Goal: Task Accomplishment & Management: Manage account settings

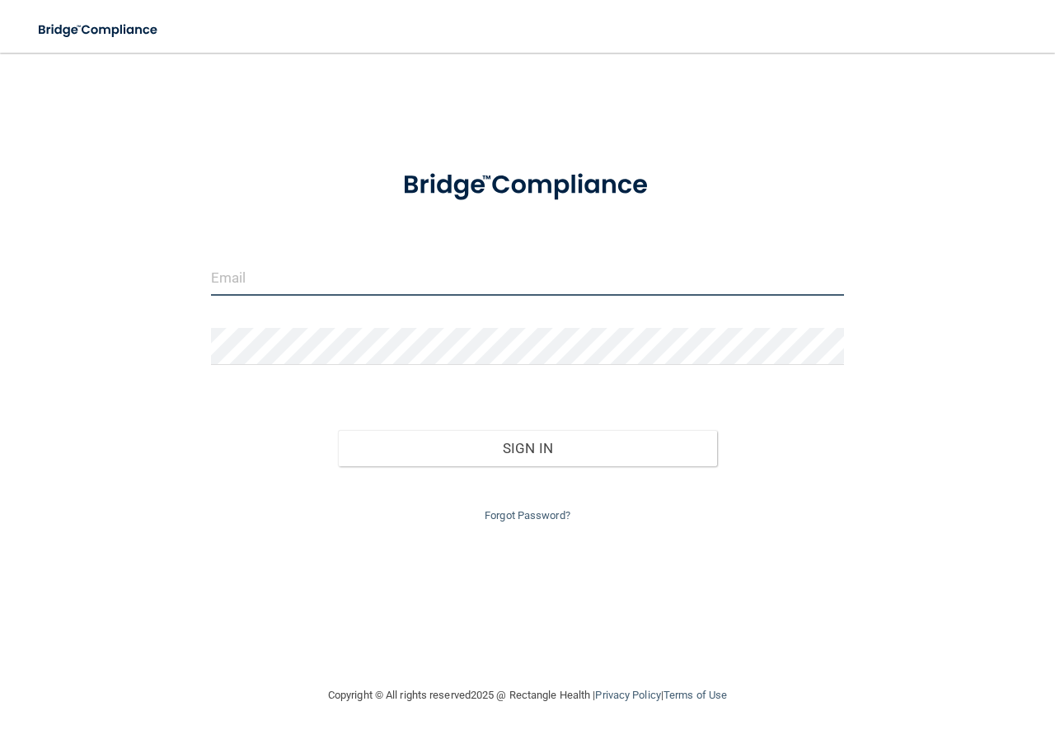
click at [251, 281] on input "email" at bounding box center [527, 277] width 633 height 37
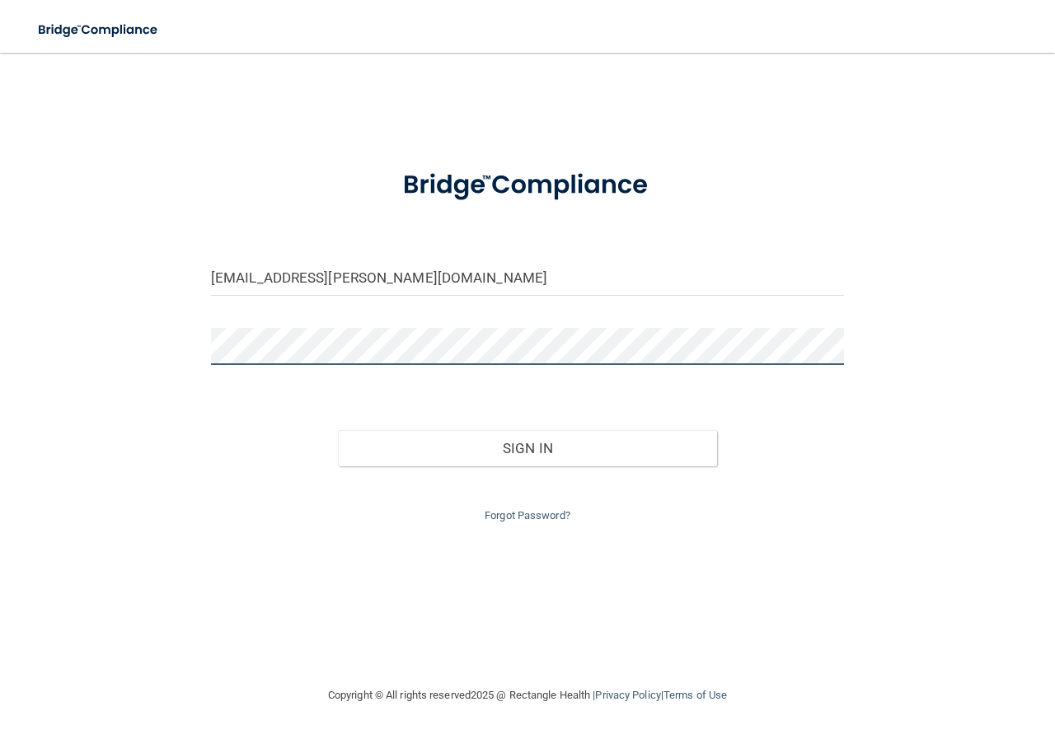
click at [338, 430] on button "Sign In" at bounding box center [528, 448] width 380 height 36
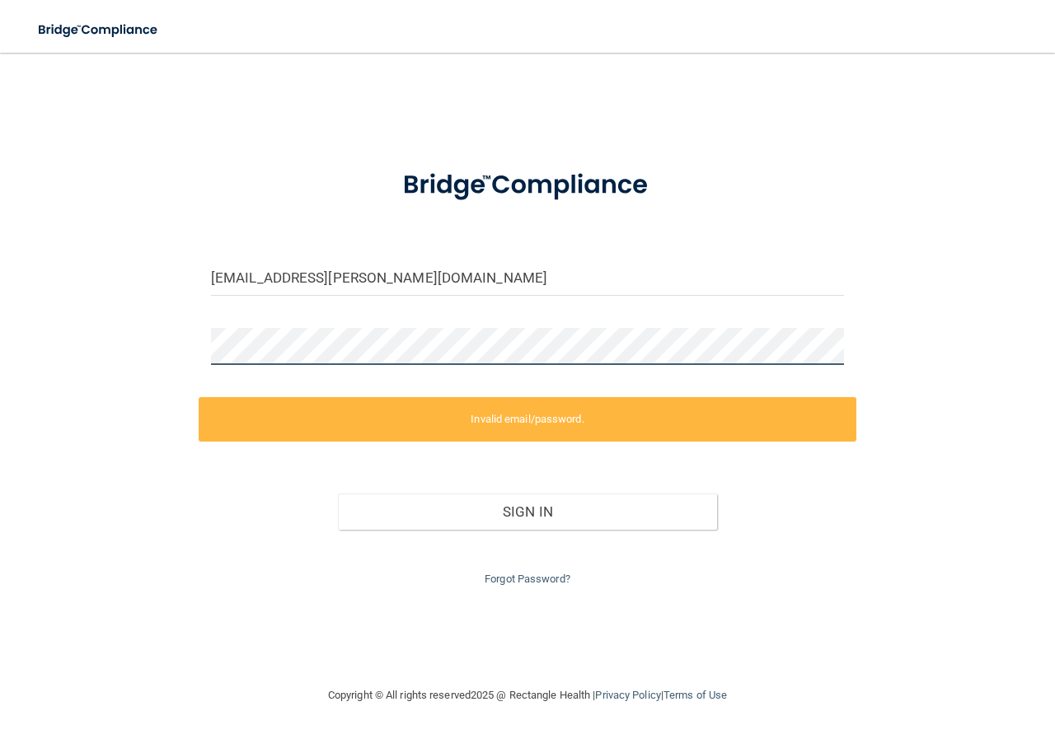
click at [142, 329] on div "[EMAIL_ADDRESS][PERSON_NAME][DOMAIN_NAME] Invalid email/password. You don't hav…" at bounding box center [527, 369] width 989 height 600
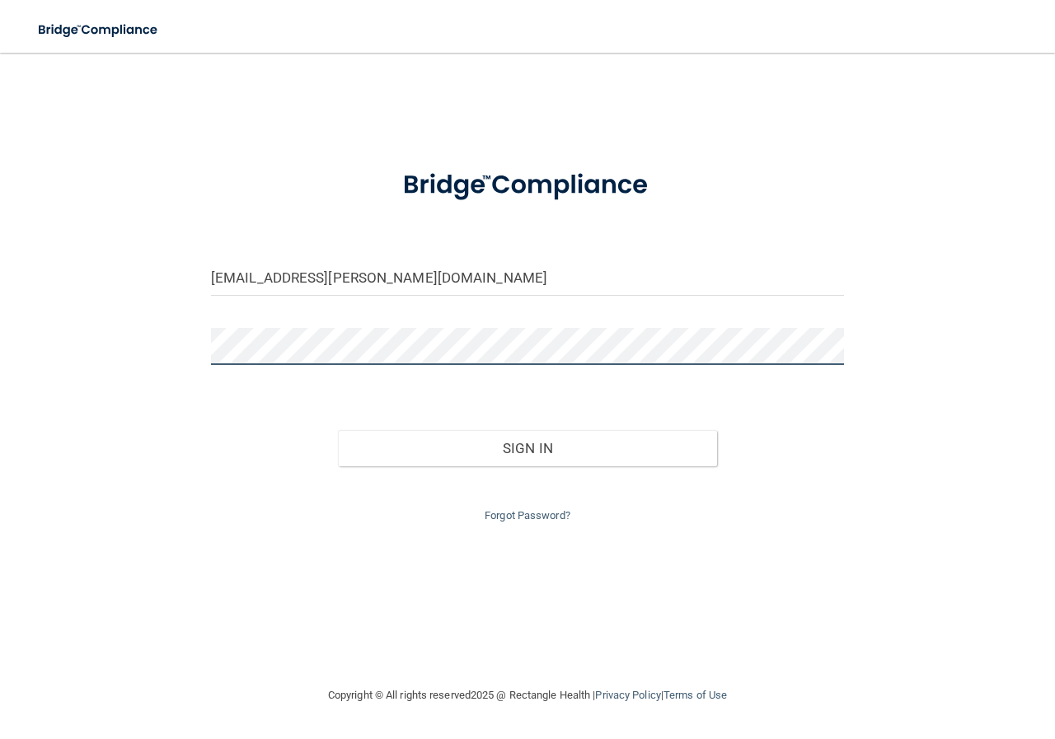
click at [338, 430] on button "Sign In" at bounding box center [528, 448] width 380 height 36
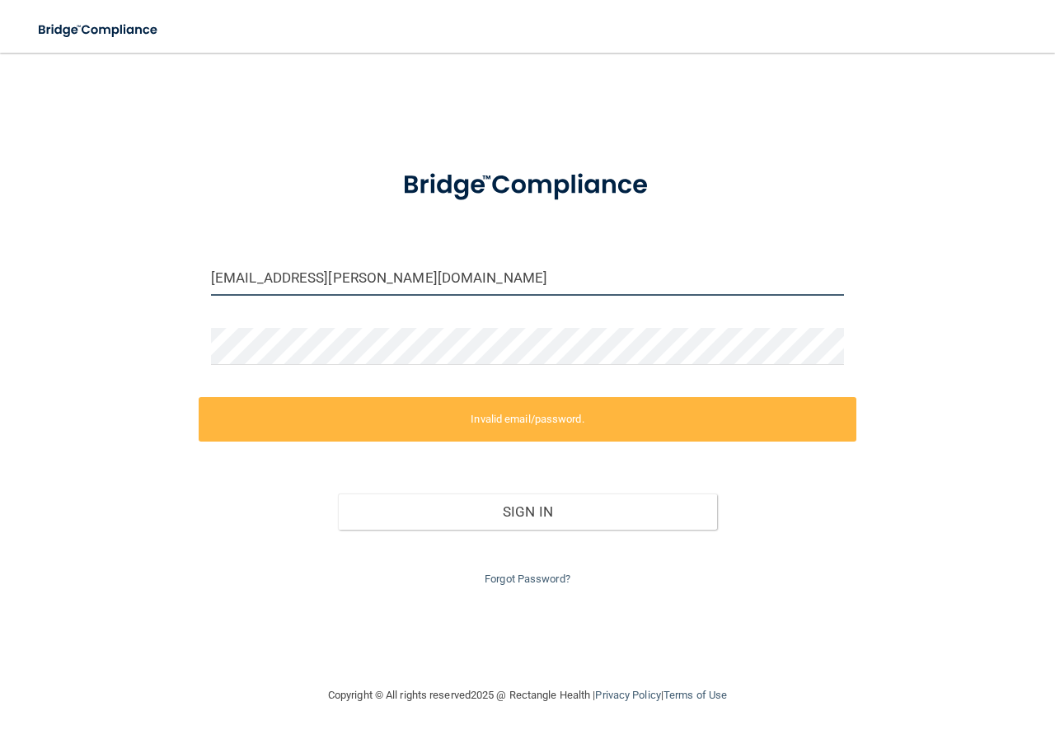
click at [405, 284] on input "[EMAIL_ADDRESS][PERSON_NAME][DOMAIN_NAME]" at bounding box center [527, 277] width 633 height 37
click at [405, 283] on input "[EMAIL_ADDRESS][PERSON_NAME][DOMAIN_NAME]" at bounding box center [527, 277] width 633 height 37
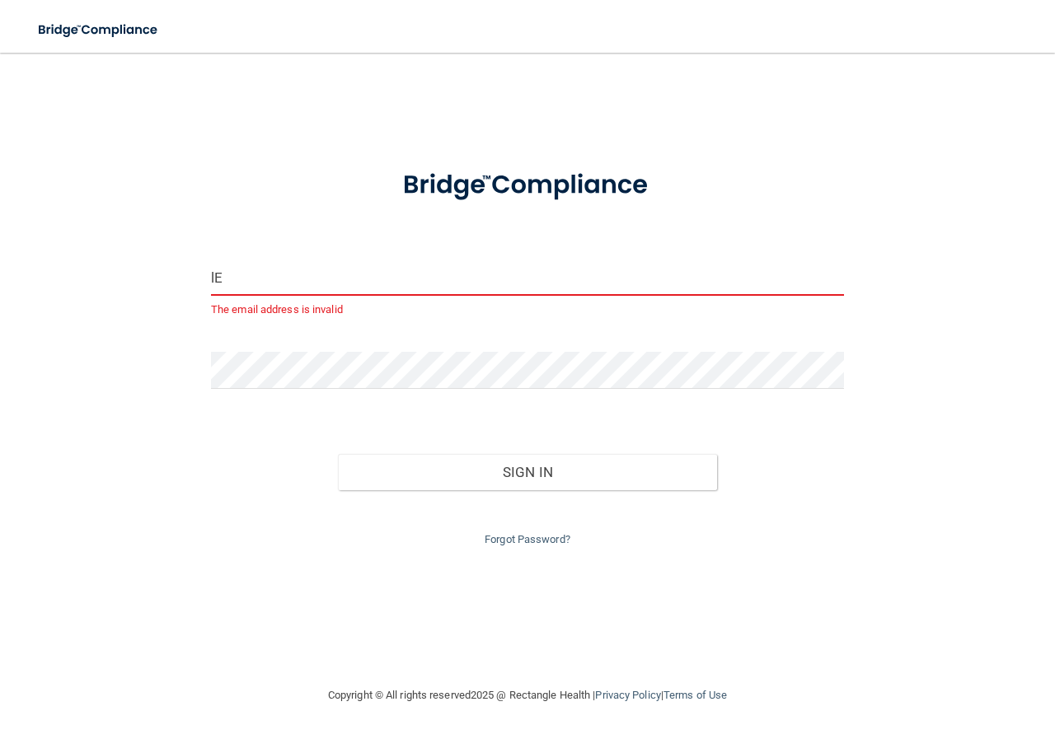
type input "l"
